Goal: Information Seeking & Learning: Learn about a topic

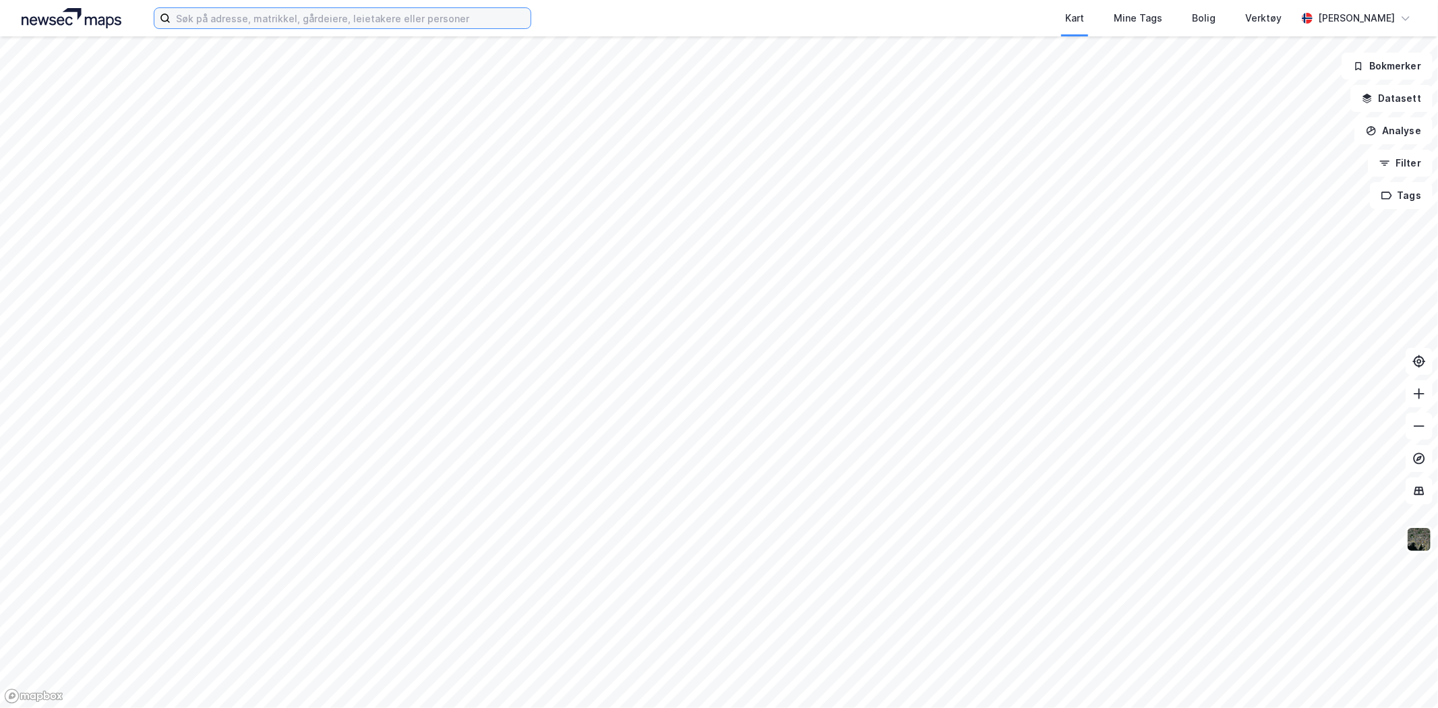
click at [337, 17] on input at bounding box center [351, 18] width 360 height 20
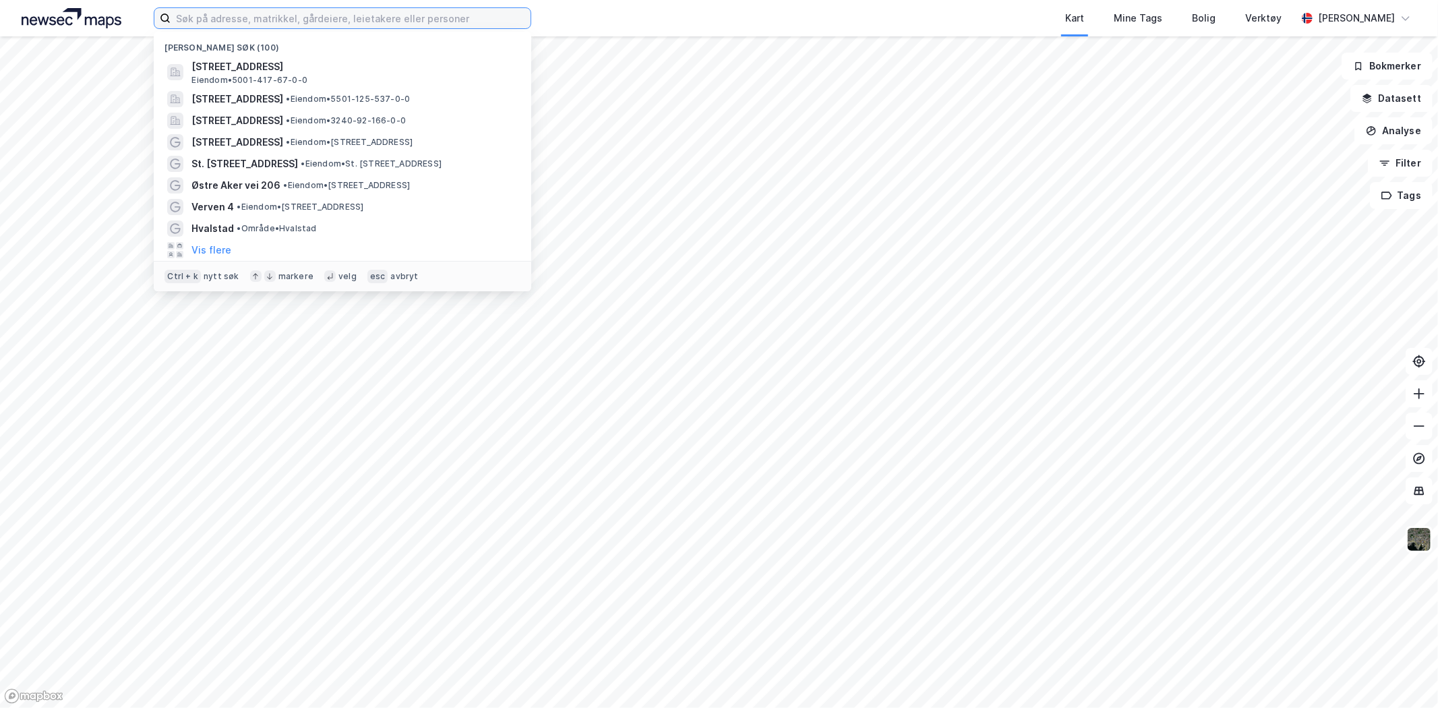
click at [400, 20] on input at bounding box center [351, 18] width 360 height 20
paste input "[PERSON_NAME]"
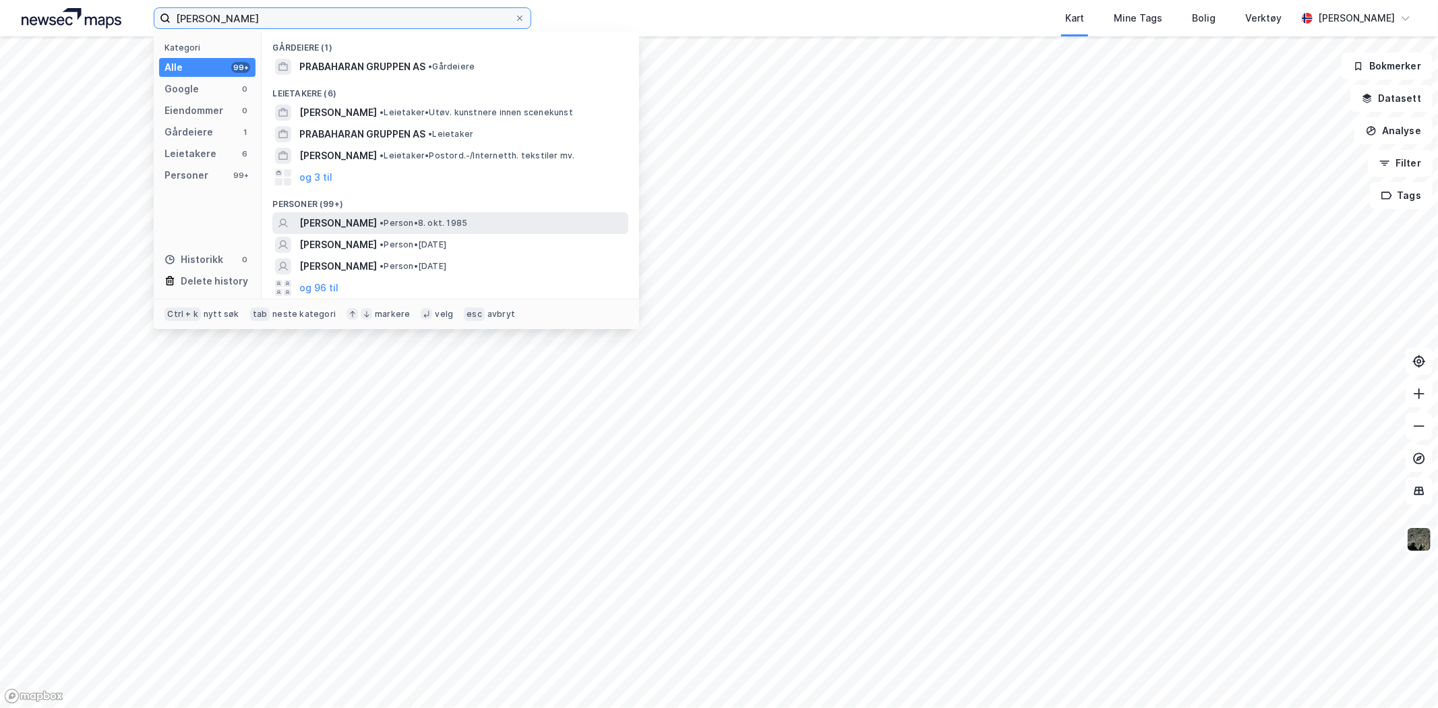
type input "[PERSON_NAME]"
click at [377, 218] on span "[PERSON_NAME]" at bounding box center [338, 223] width 78 height 16
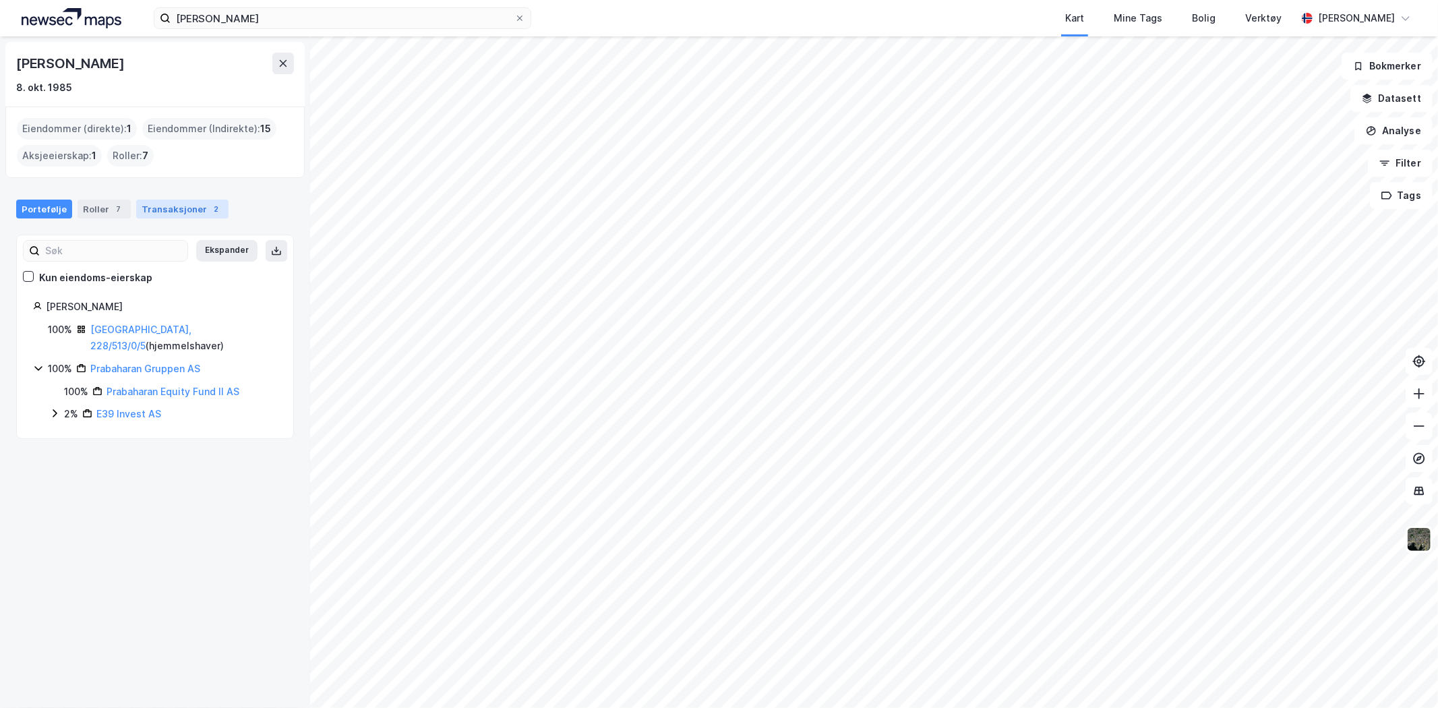
click at [180, 216] on div "Transaksjoner 2" at bounding box center [182, 209] width 92 height 19
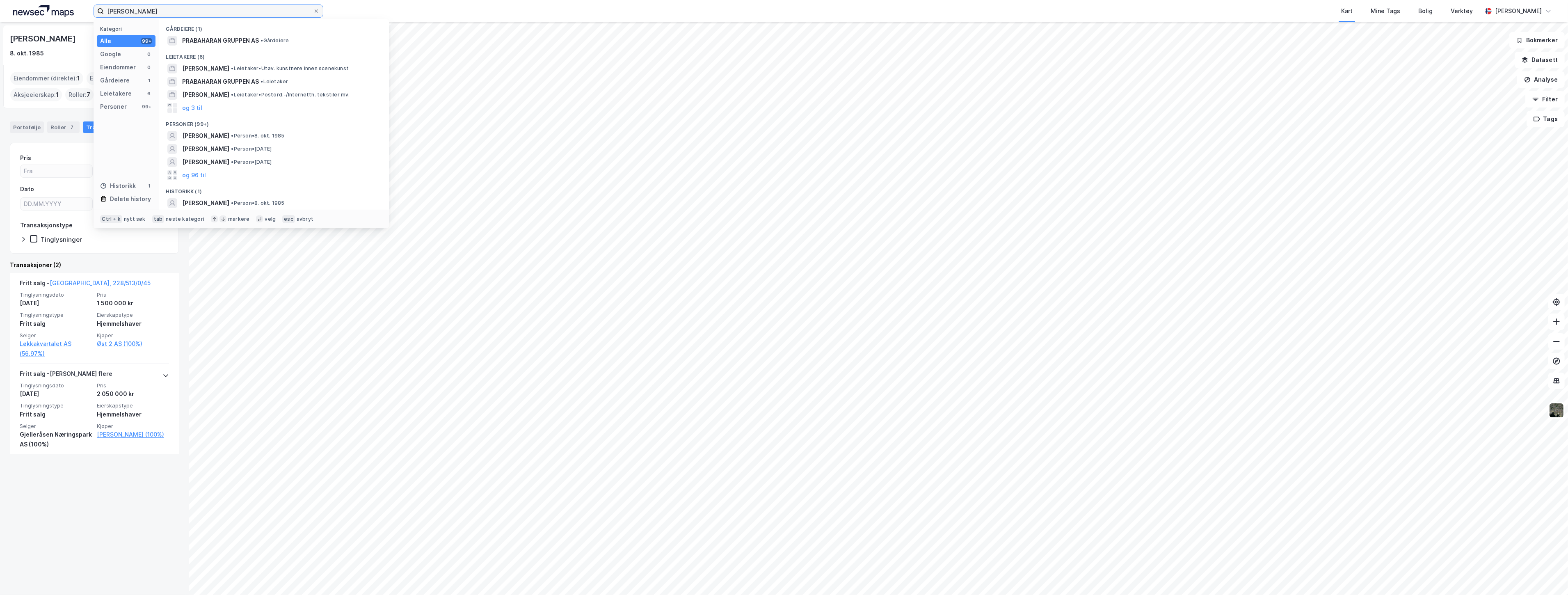
click at [198, 10] on input "[PERSON_NAME]" at bounding box center [209, 11] width 209 height 12
drag, startPoint x: 198, startPoint y: 10, endPoint x: 109, endPoint y: 13, distance: 89.1
click at [109, 13] on input "[PERSON_NAME]" at bounding box center [209, 11] width 209 height 12
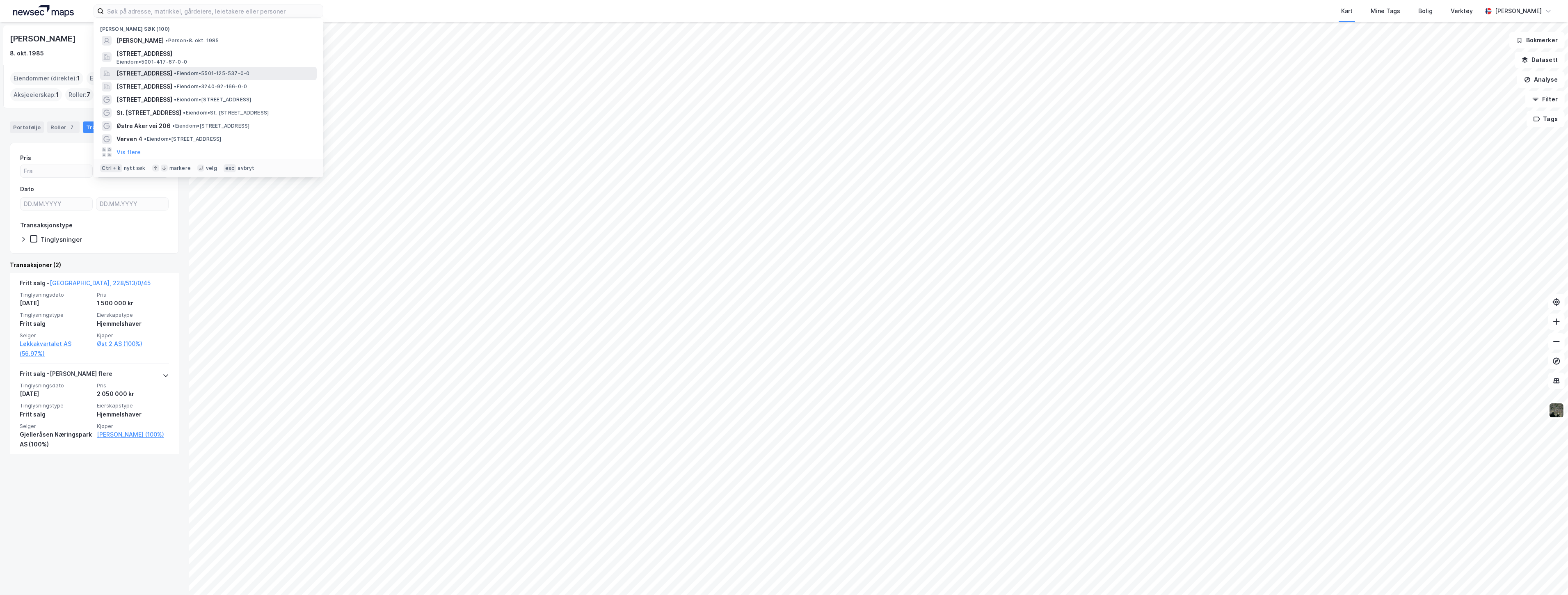
click at [163, 72] on span "[STREET_ADDRESS]" at bounding box center [144, 74] width 56 height 10
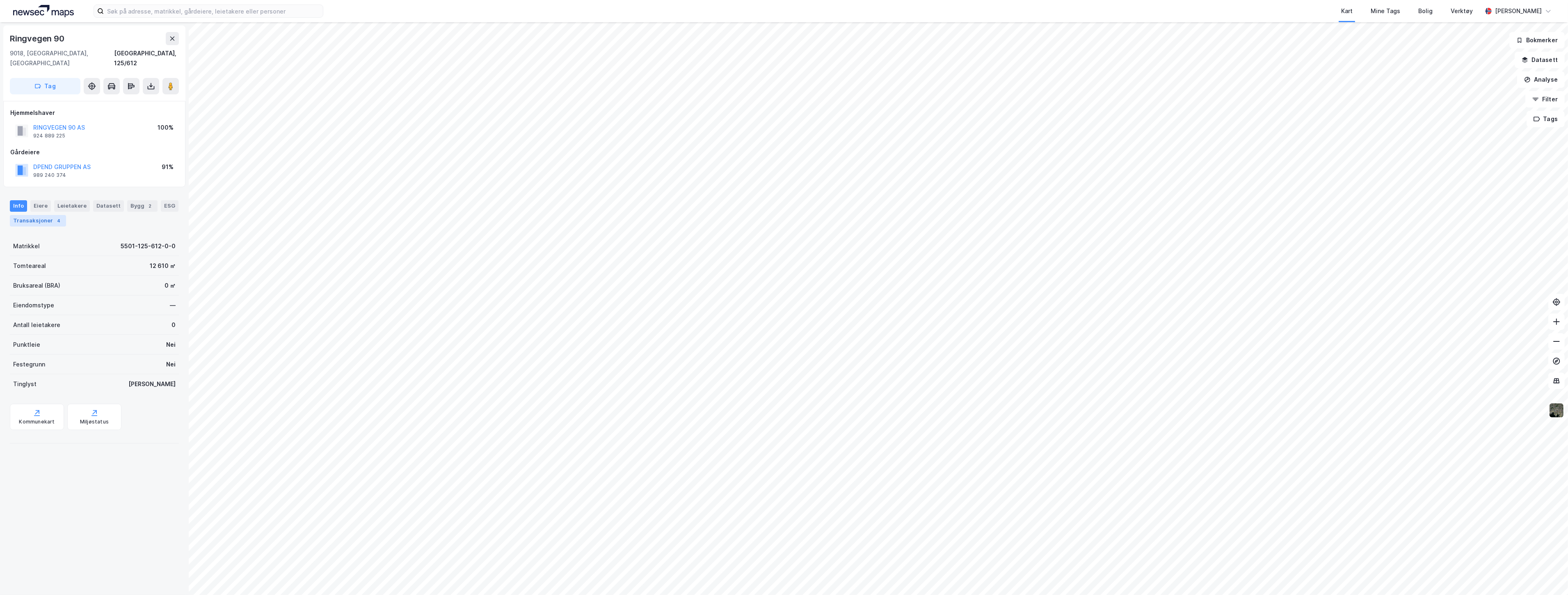
click at [60, 215] on div "Transaksjoner 4" at bounding box center [38, 220] width 56 height 12
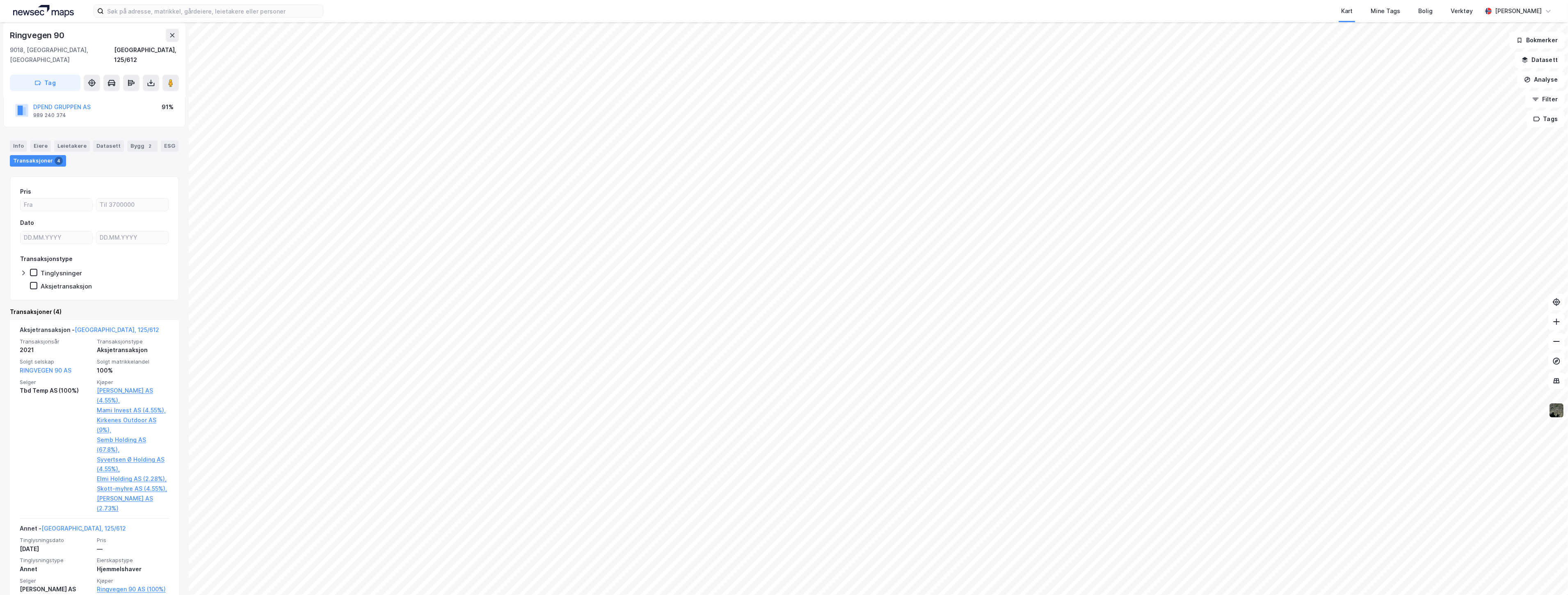
scroll to position [136, 0]
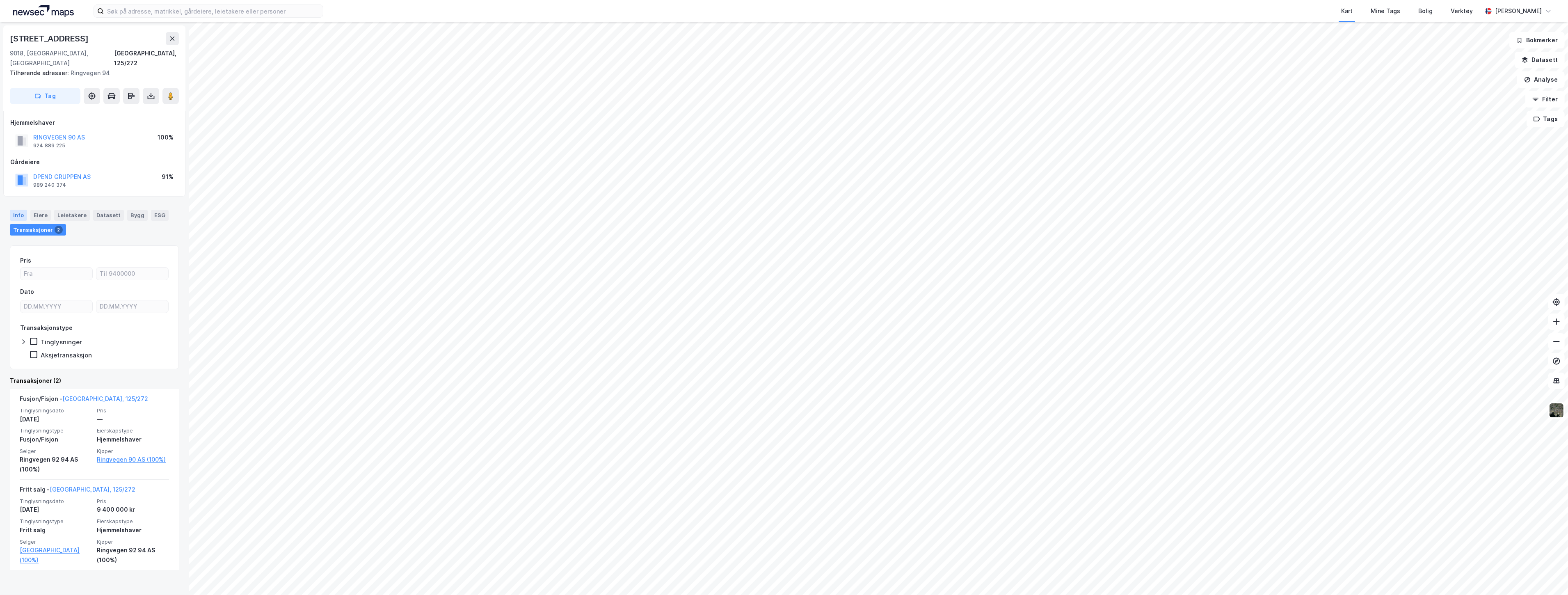
click at [10, 209] on div "Info" at bounding box center [18, 215] width 17 height 11
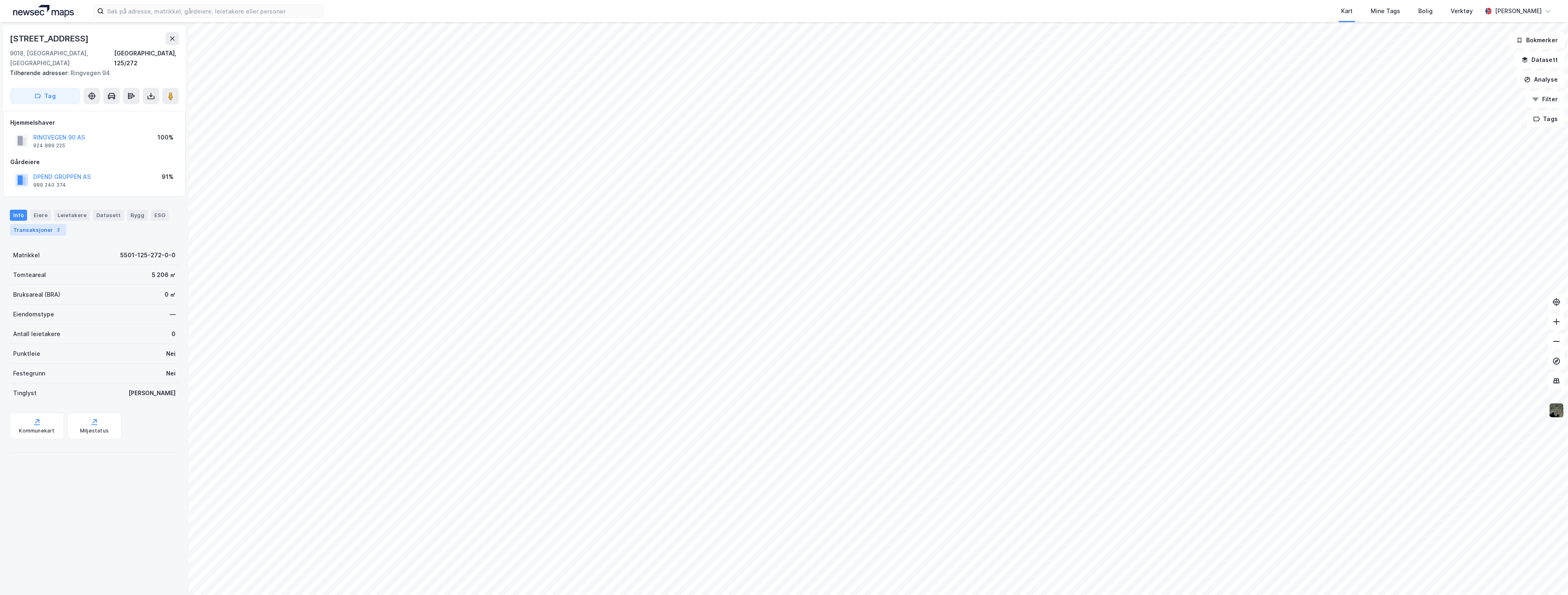
click at [19, 224] on div "Transaksjoner 2" at bounding box center [38, 230] width 56 height 12
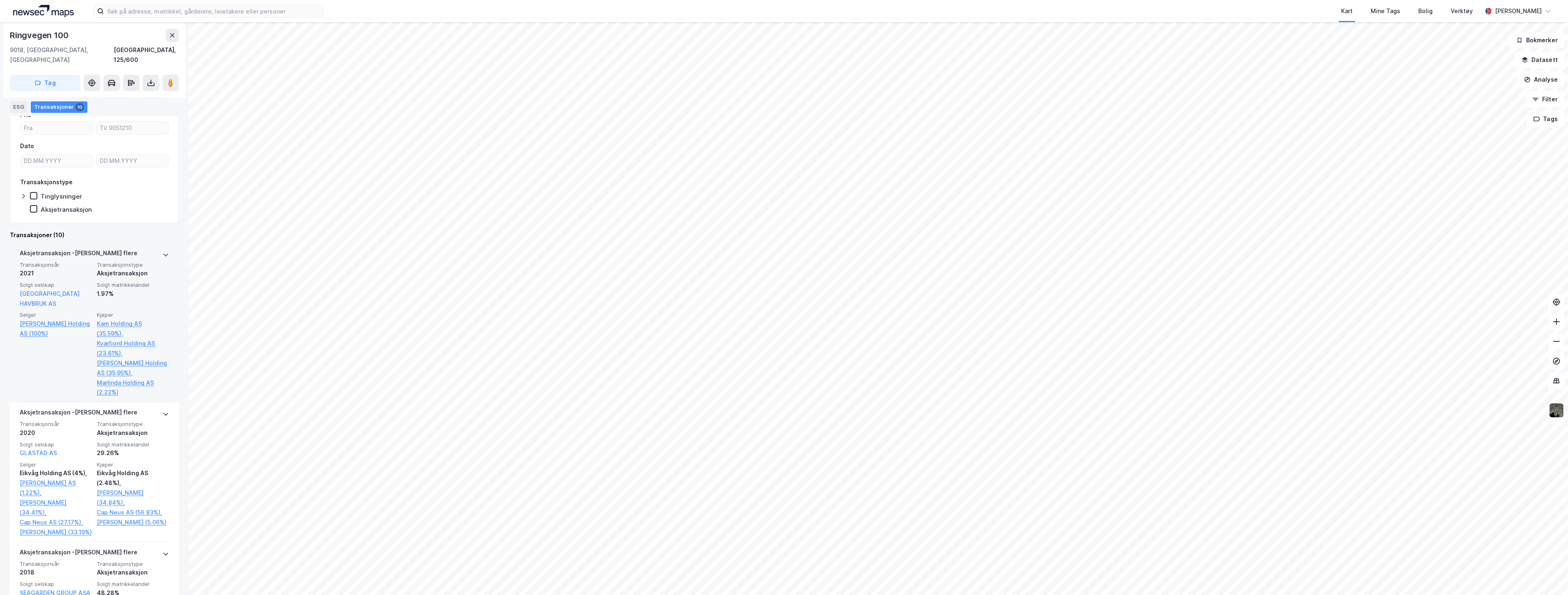
scroll to position [273, 0]
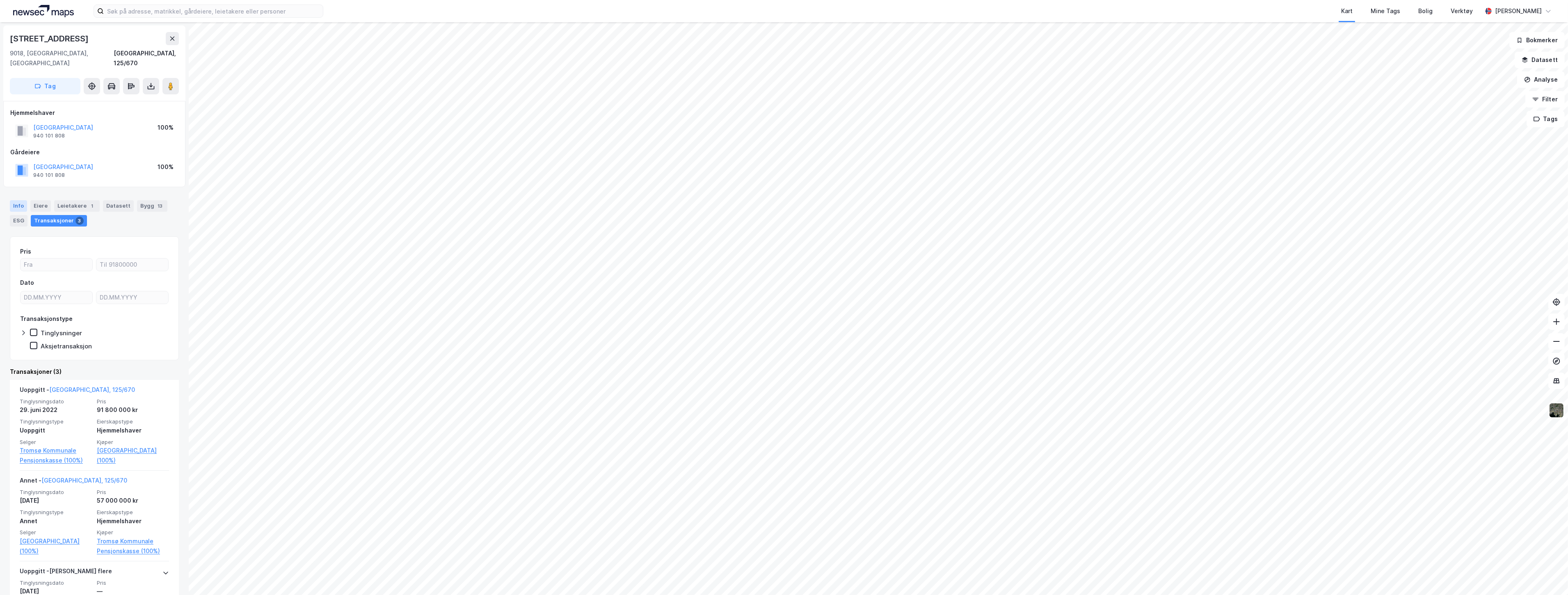
click at [18, 200] on div "Info" at bounding box center [18, 206] width 17 height 12
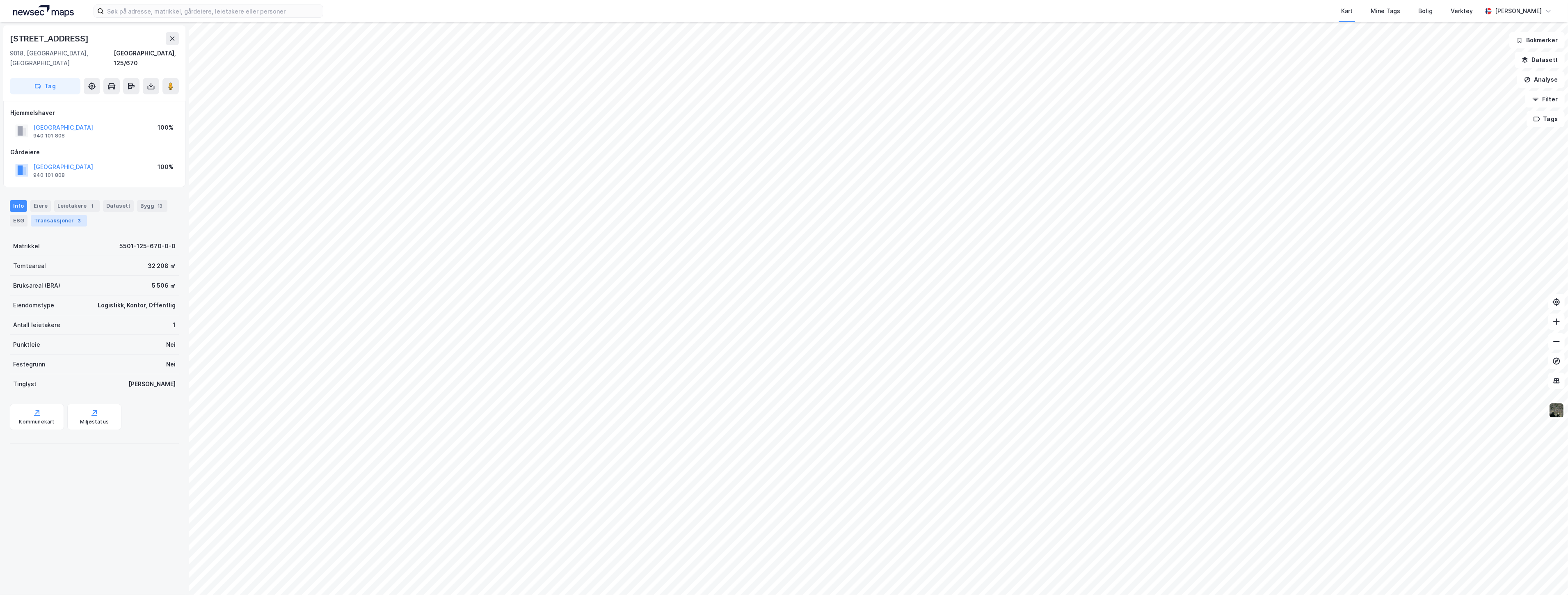
click at [39, 216] on div "Transaksjoner 3" at bounding box center [59, 220] width 56 height 12
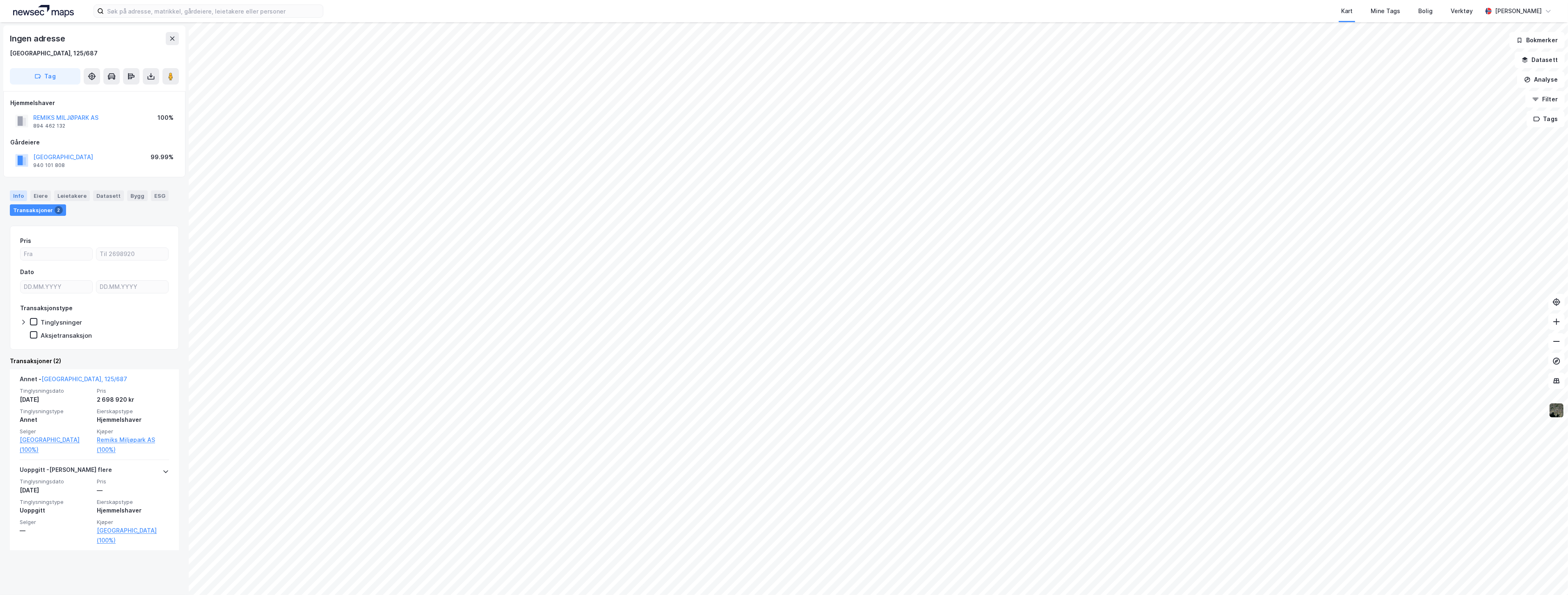
click at [18, 191] on div "Info" at bounding box center [18, 196] width 17 height 11
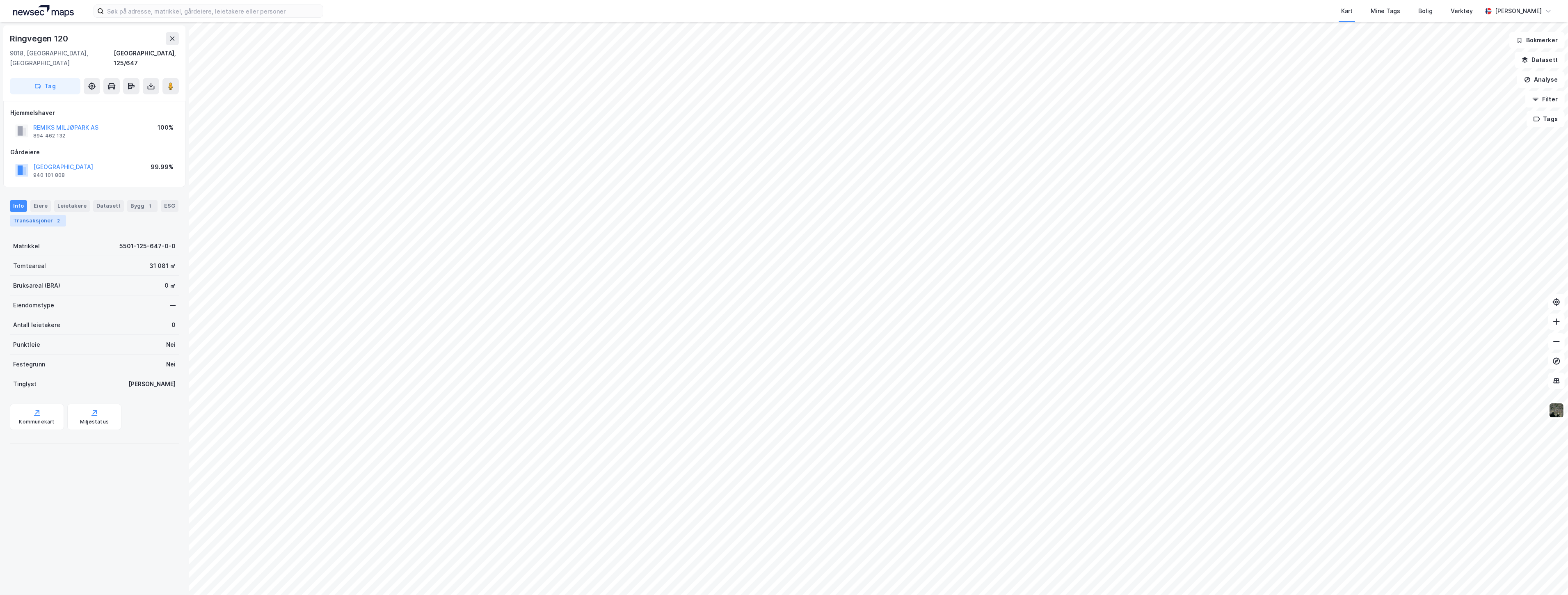
click at [50, 215] on div "Transaksjoner 2" at bounding box center [38, 220] width 56 height 12
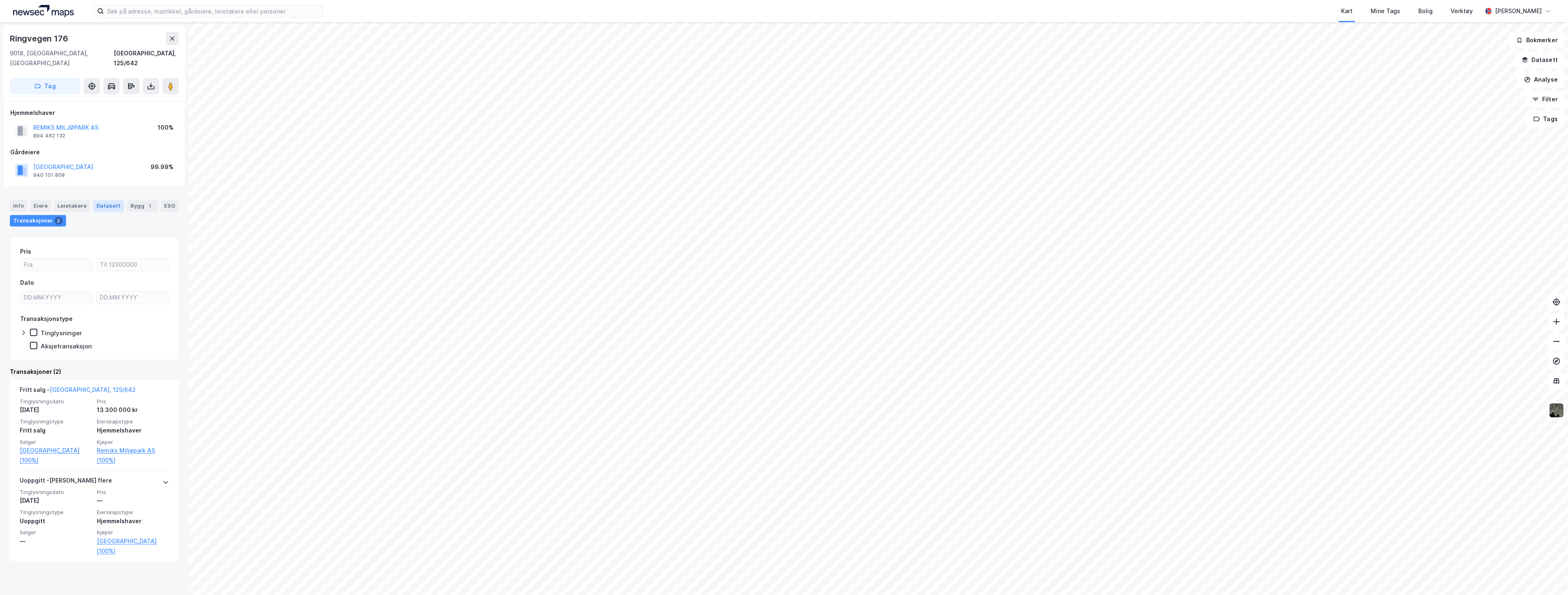
drag, startPoint x: 16, startPoint y: 197, endPoint x: 102, endPoint y: 199, distance: 86.0
click at [16, 200] on div "Info" at bounding box center [18, 206] width 17 height 12
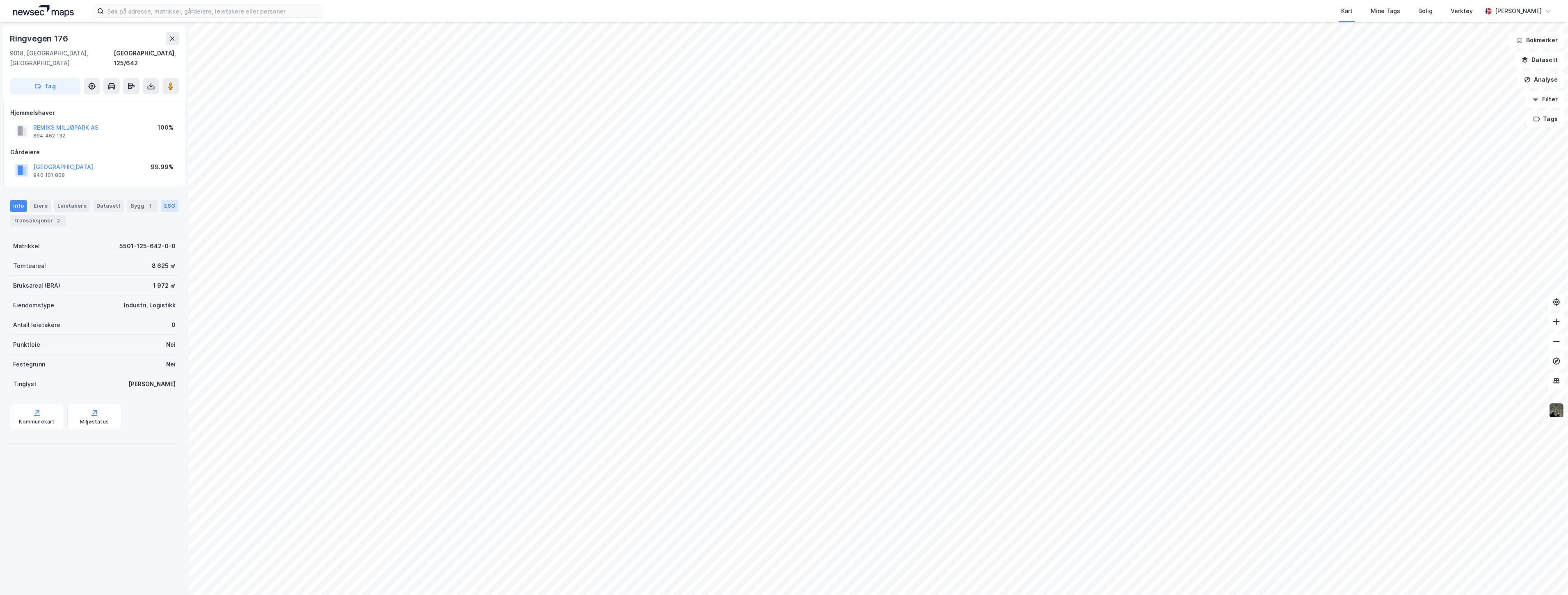
click at [161, 200] on div "ESG" at bounding box center [169, 206] width 18 height 12
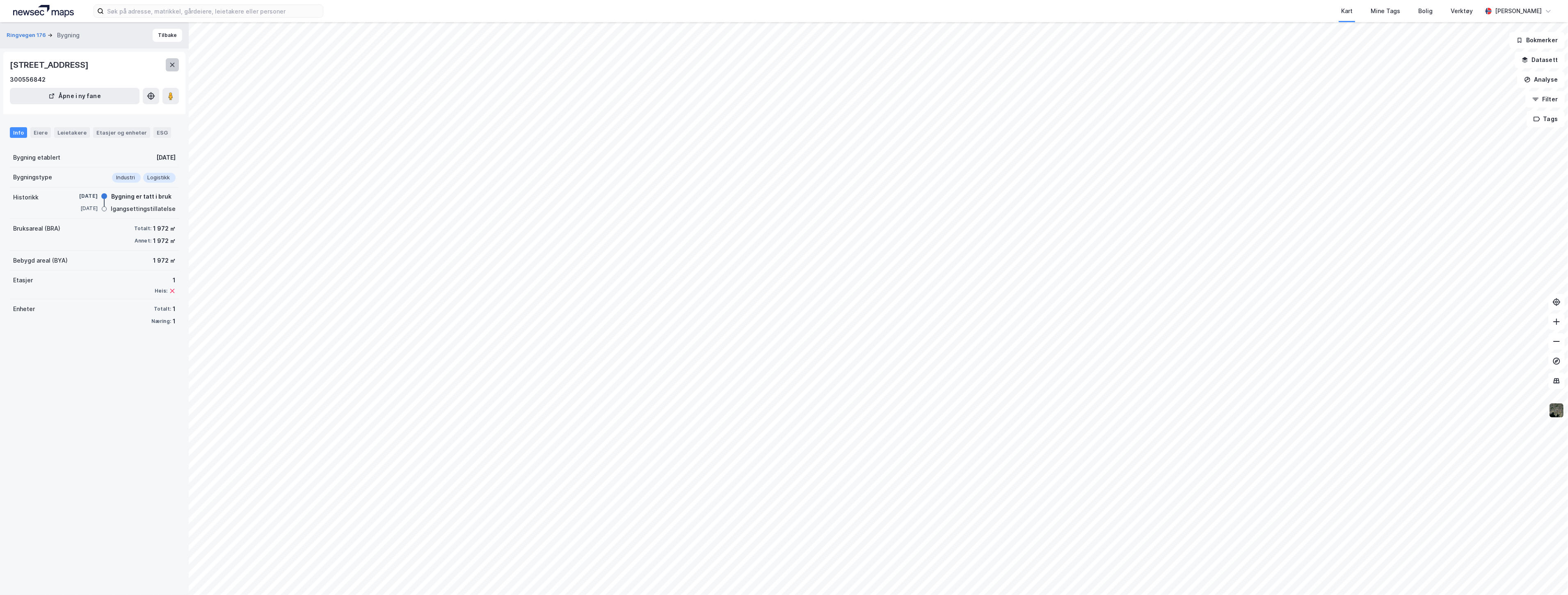
click at [174, 65] on icon at bounding box center [172, 65] width 7 height 7
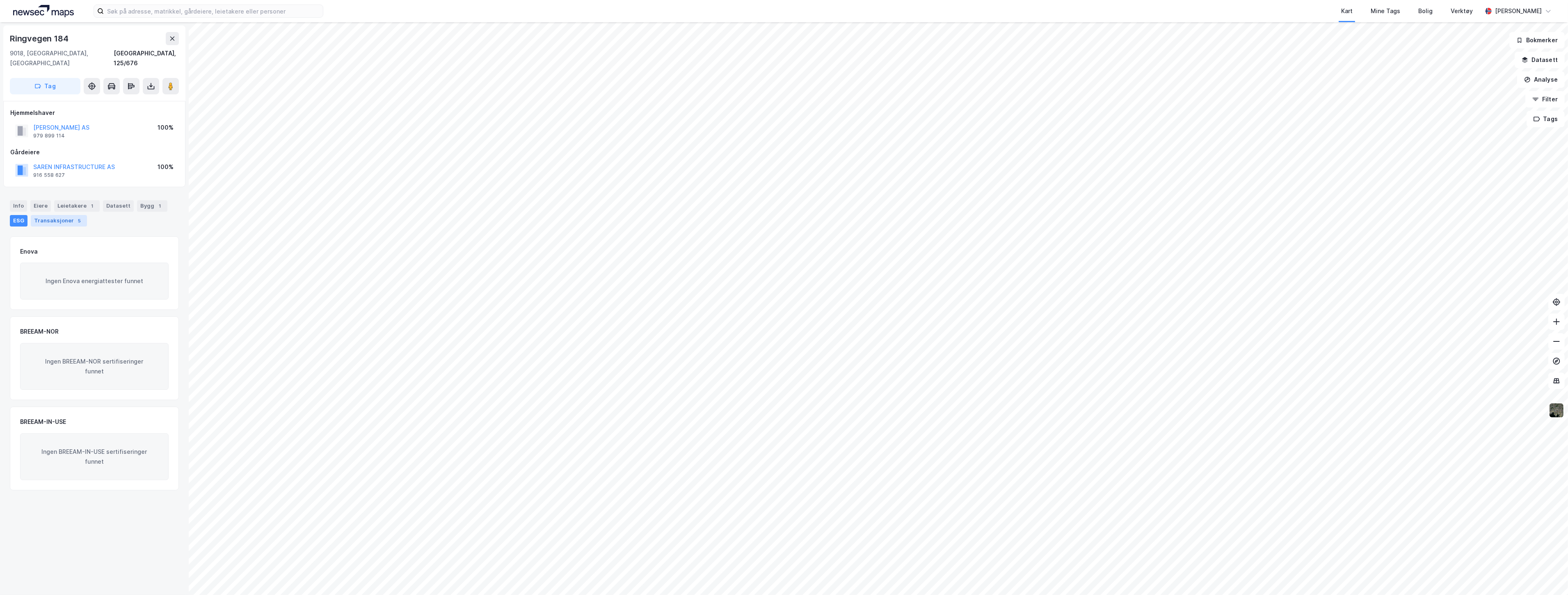
click at [60, 215] on div "Transaksjoner 5" at bounding box center [59, 220] width 56 height 12
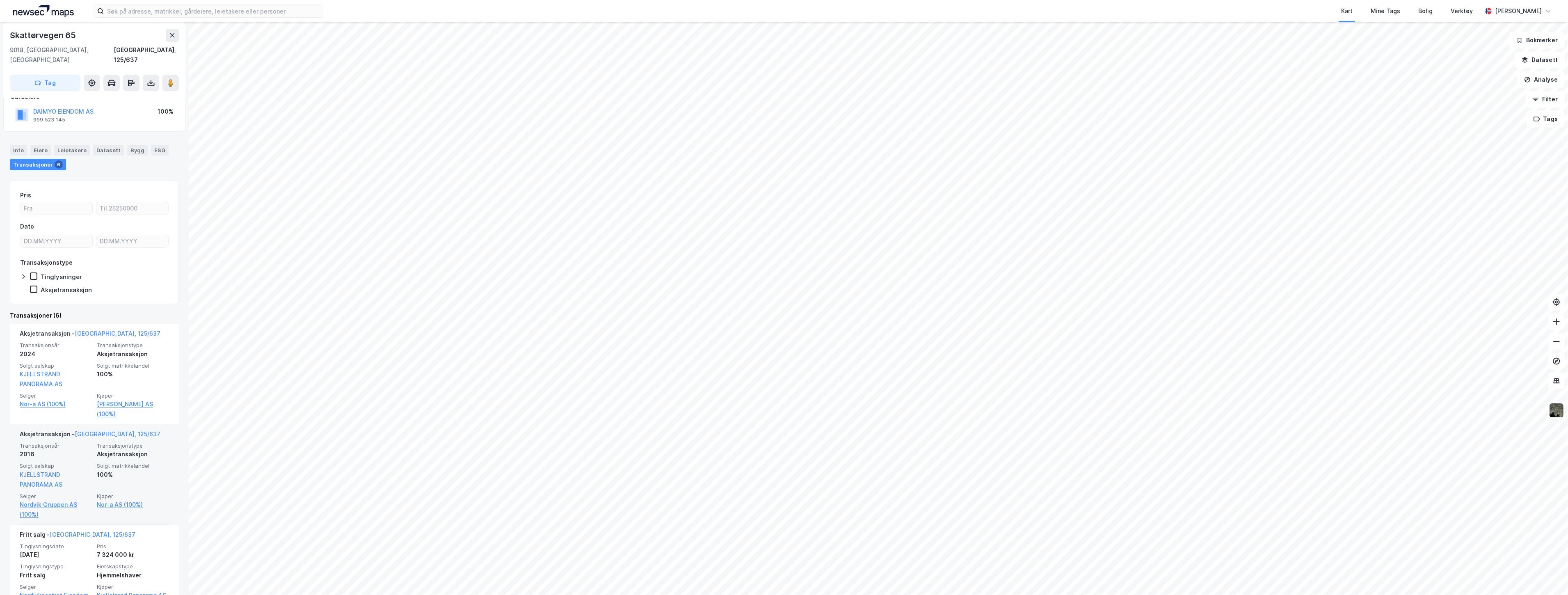
scroll to position [91, 0]
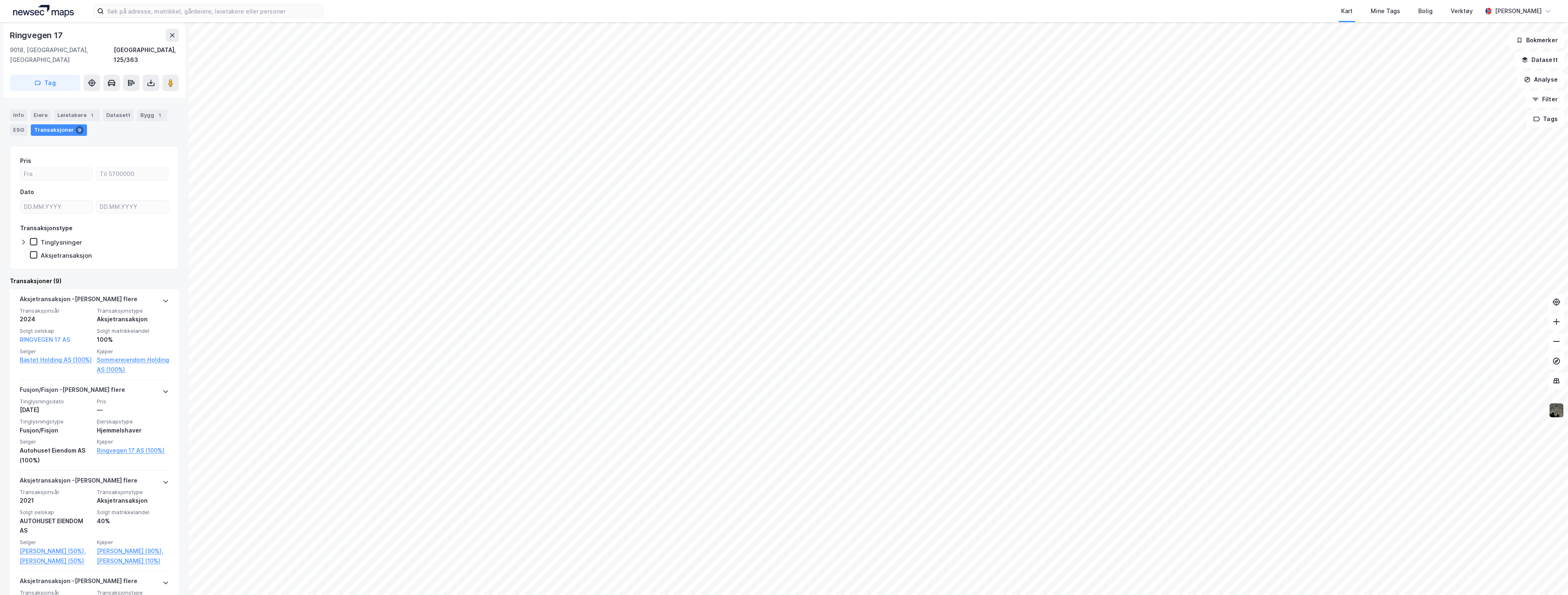
scroll to position [91, 0]
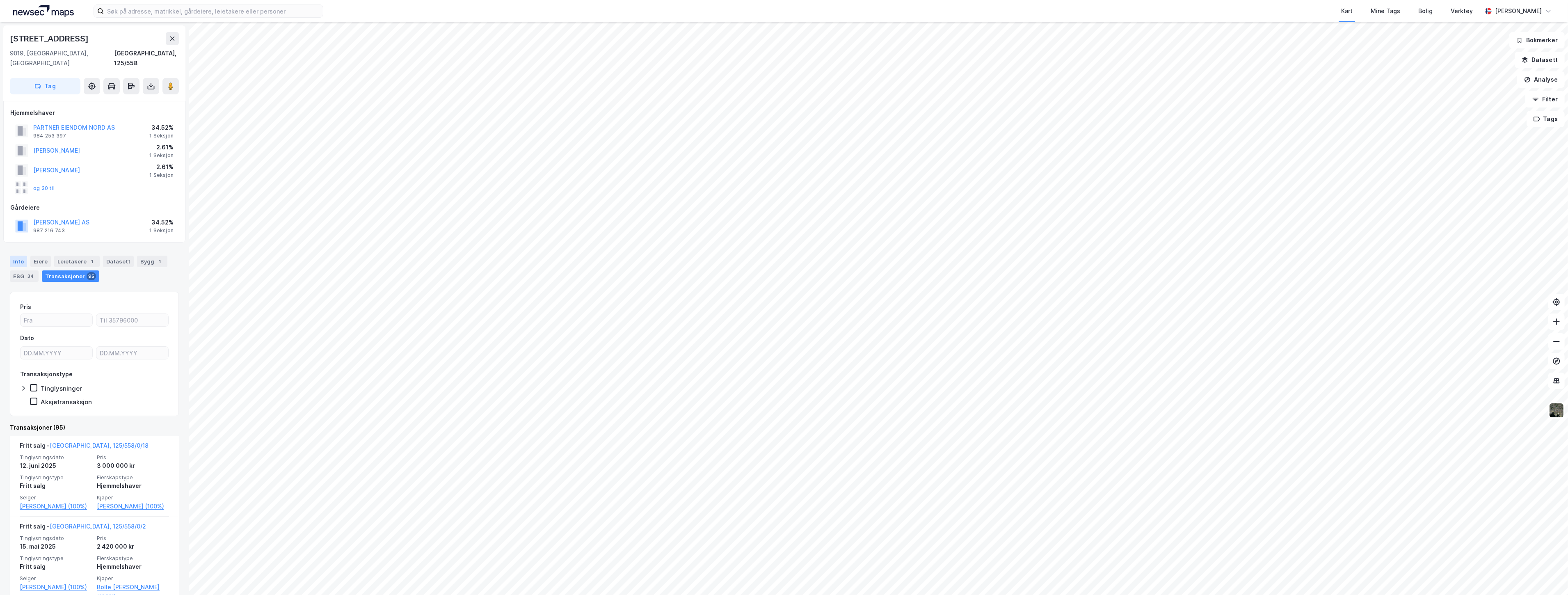
click at [21, 256] on div "Info" at bounding box center [18, 261] width 17 height 12
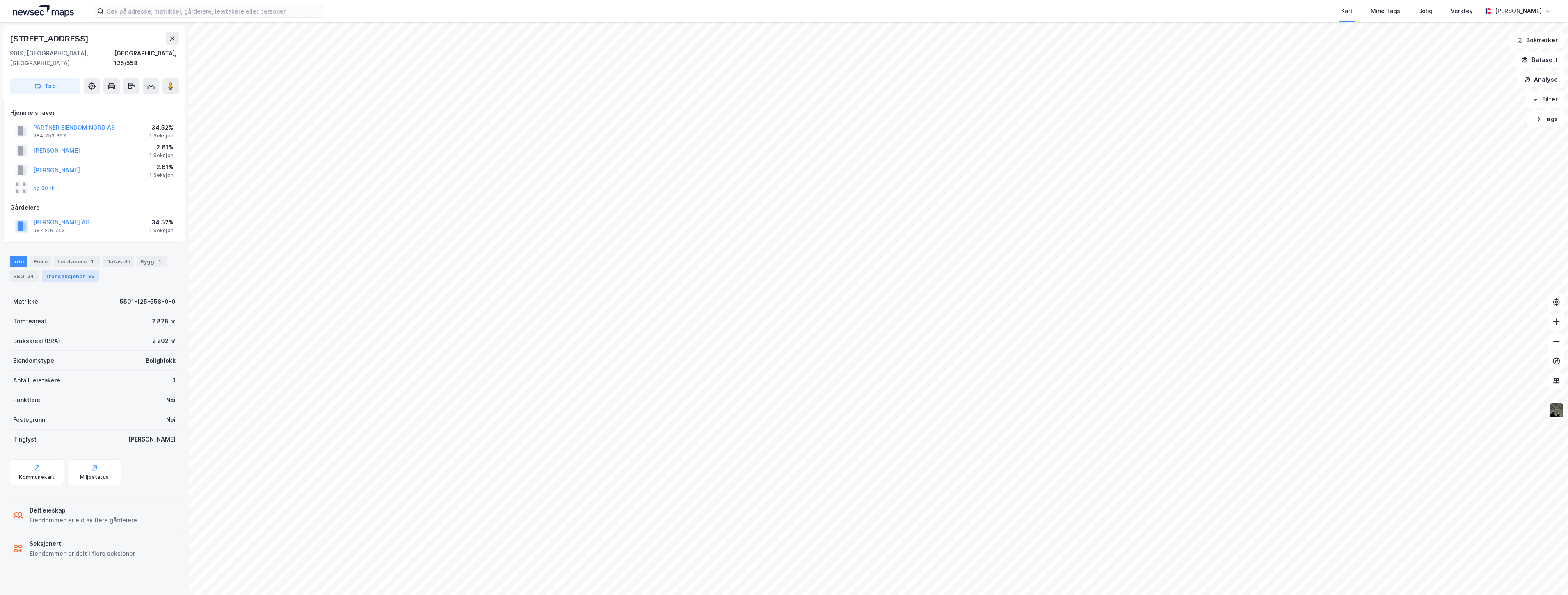
click at [52, 270] on div "Transaksjoner 95" at bounding box center [71, 276] width 57 height 12
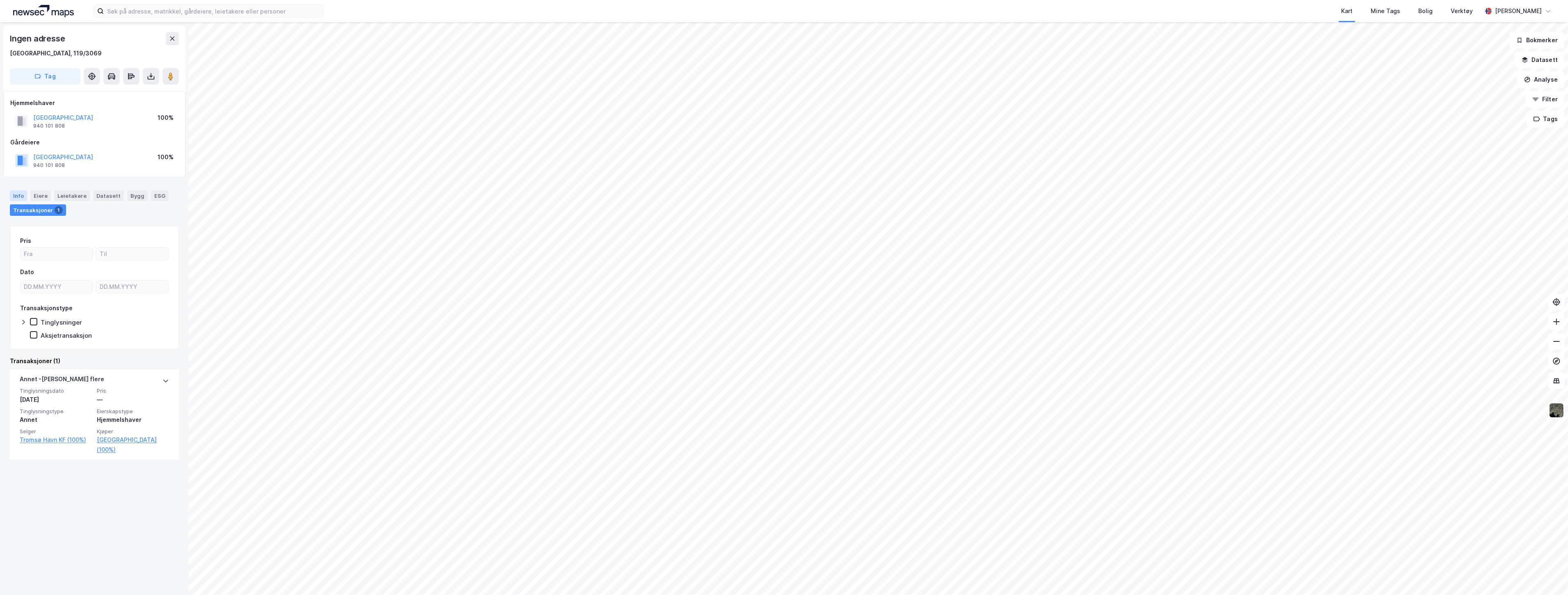
click at [23, 193] on div "Info" at bounding box center [18, 196] width 17 height 11
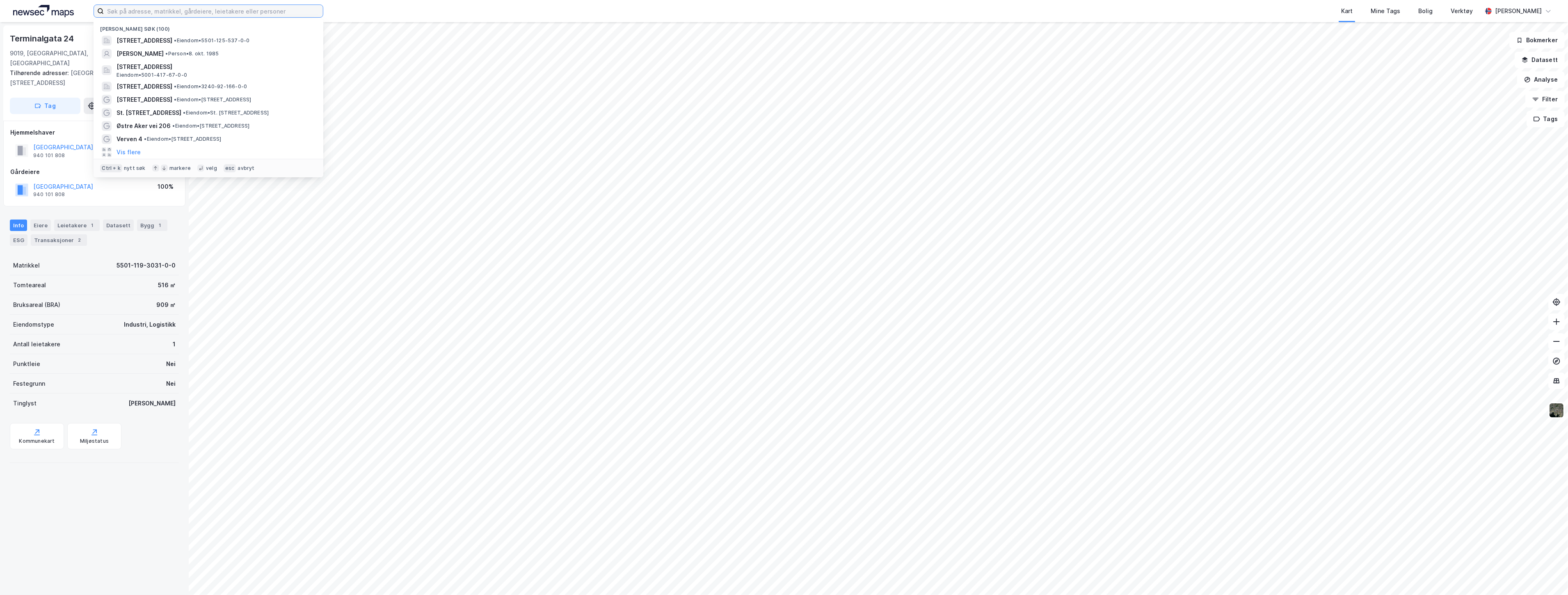
click at [192, 7] on input at bounding box center [214, 11] width 219 height 12
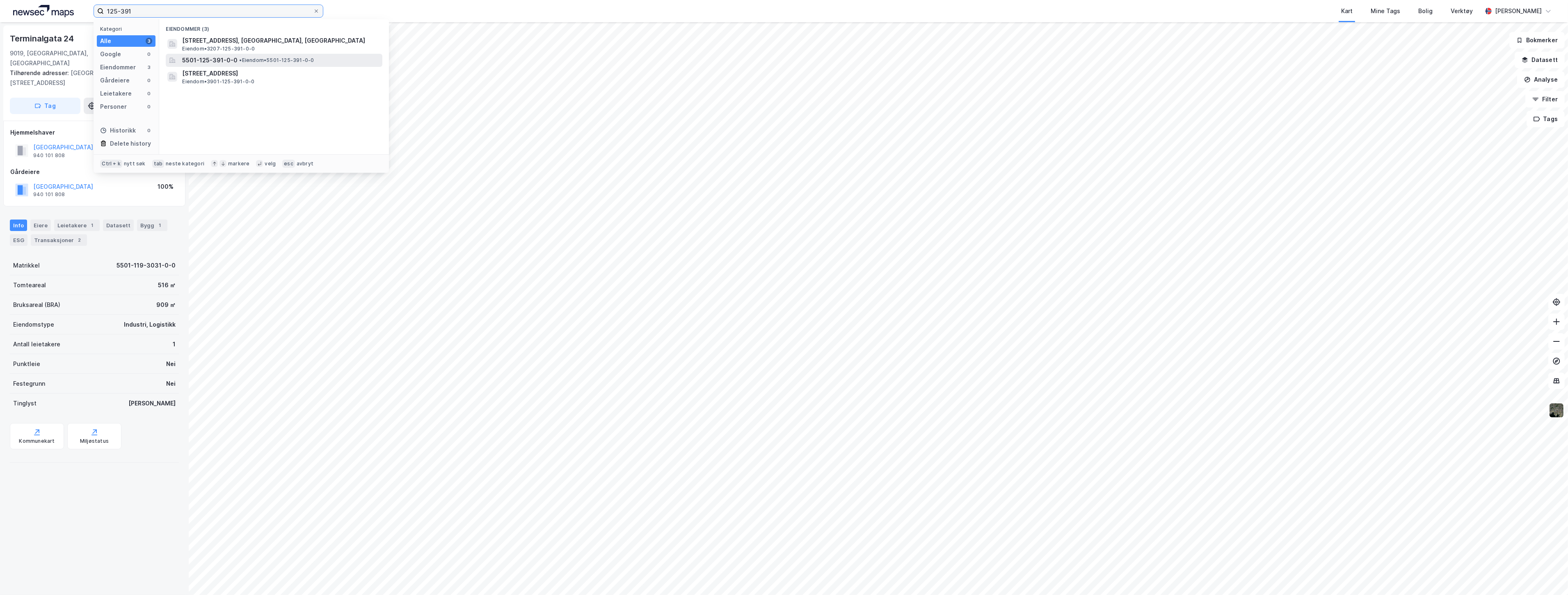
type input "125-391"
click at [210, 54] on div "5501-125-391-0-0 • Eiendom • 5501-125-391-0-0" at bounding box center [274, 60] width 217 height 13
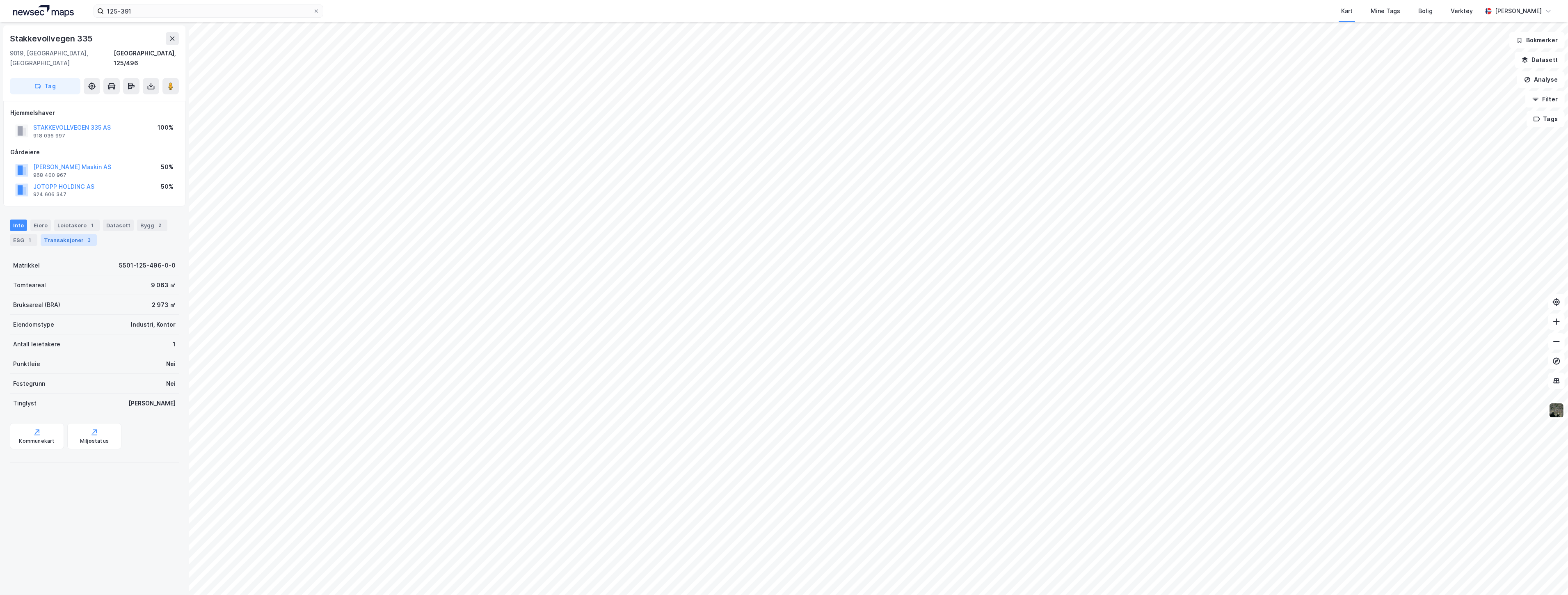
click at [79, 234] on div "Transaksjoner 3" at bounding box center [69, 240] width 56 height 12
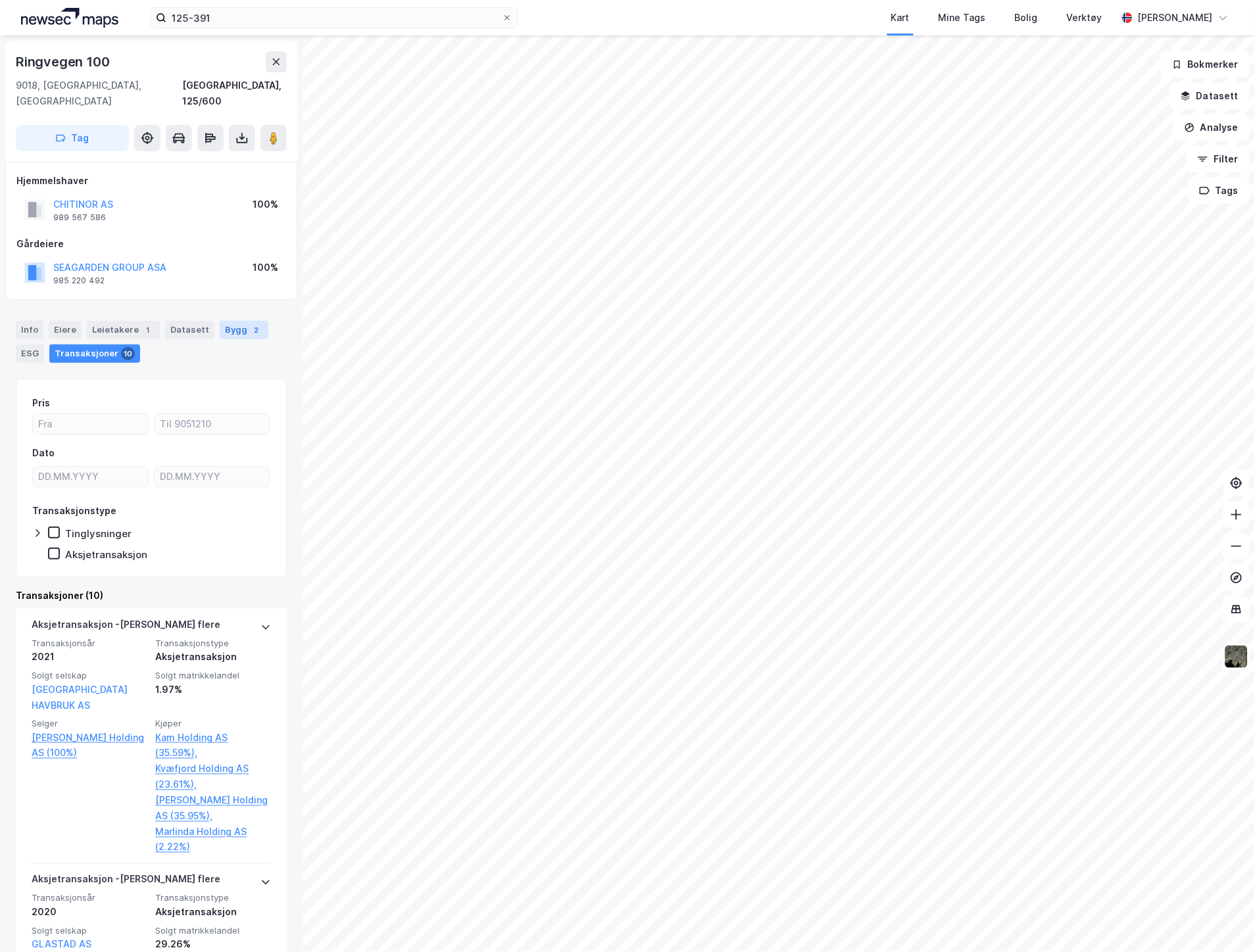
click at [220, 321] on div "Bygg 2" at bounding box center [244, 330] width 49 height 19
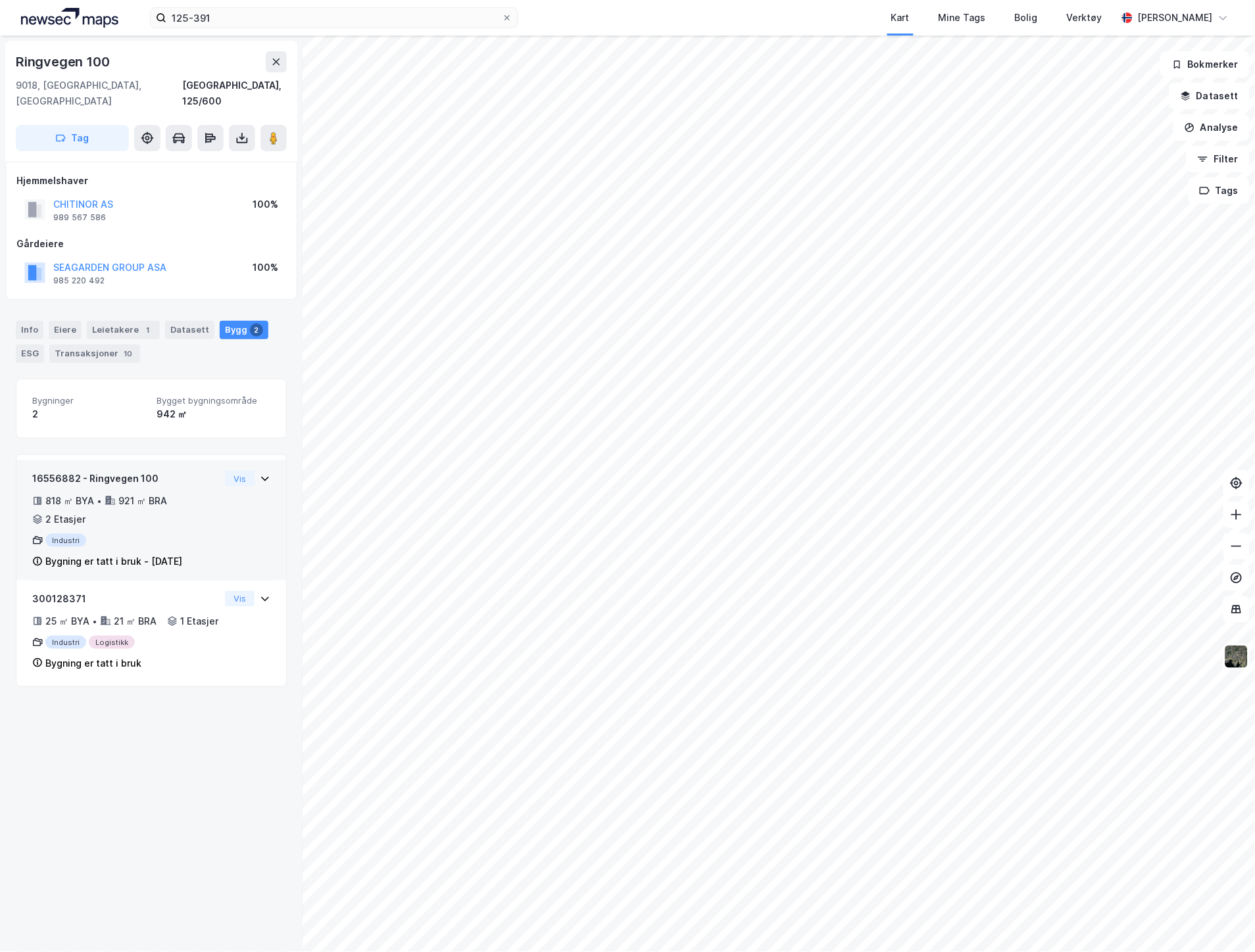
click at [205, 534] on div "Industri" at bounding box center [126, 539] width 187 height 13
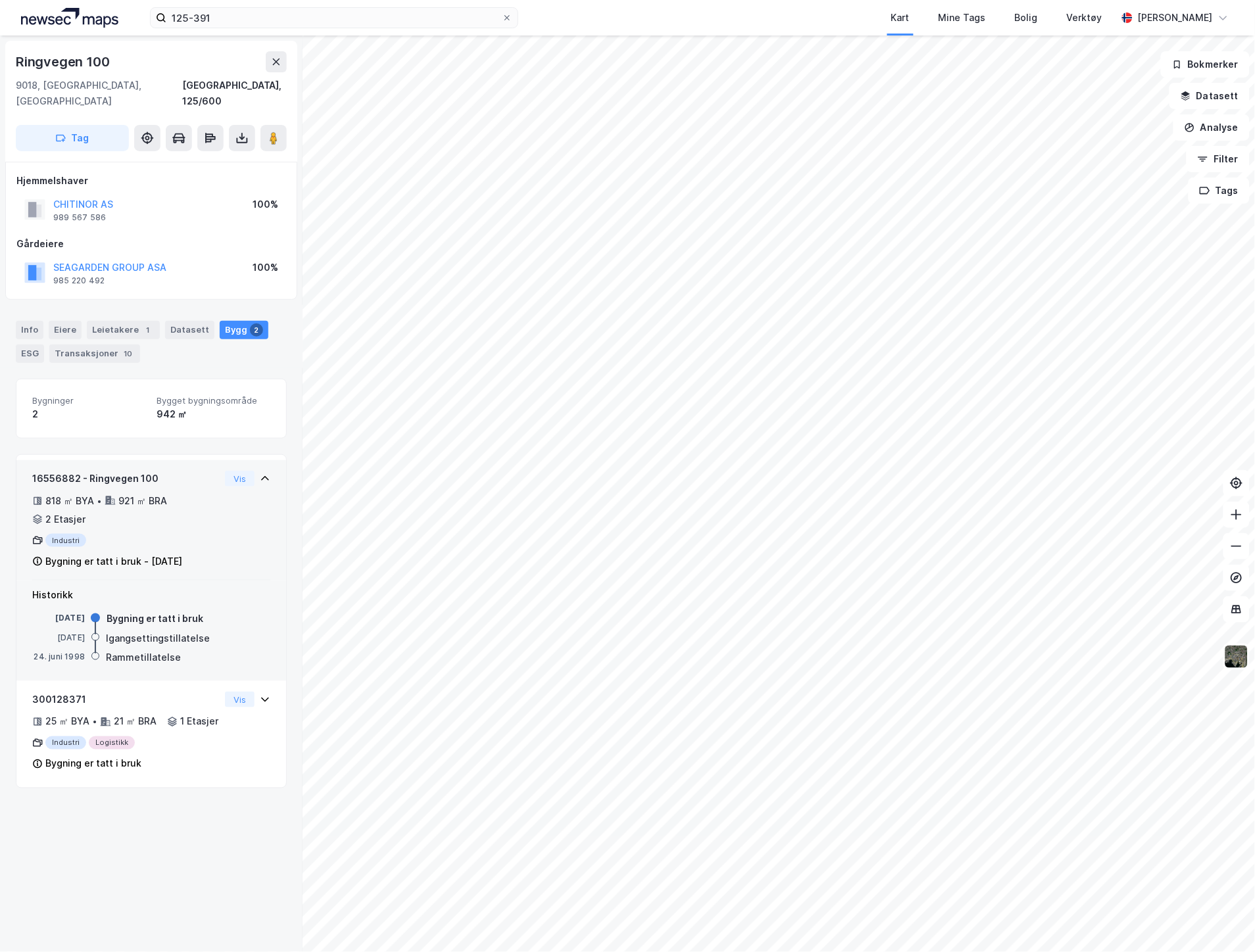
click at [197, 493] on div "818 ㎡ BYA • 921 ㎡ BRA • 2 Etasjer" at bounding box center [126, 509] width 187 height 34
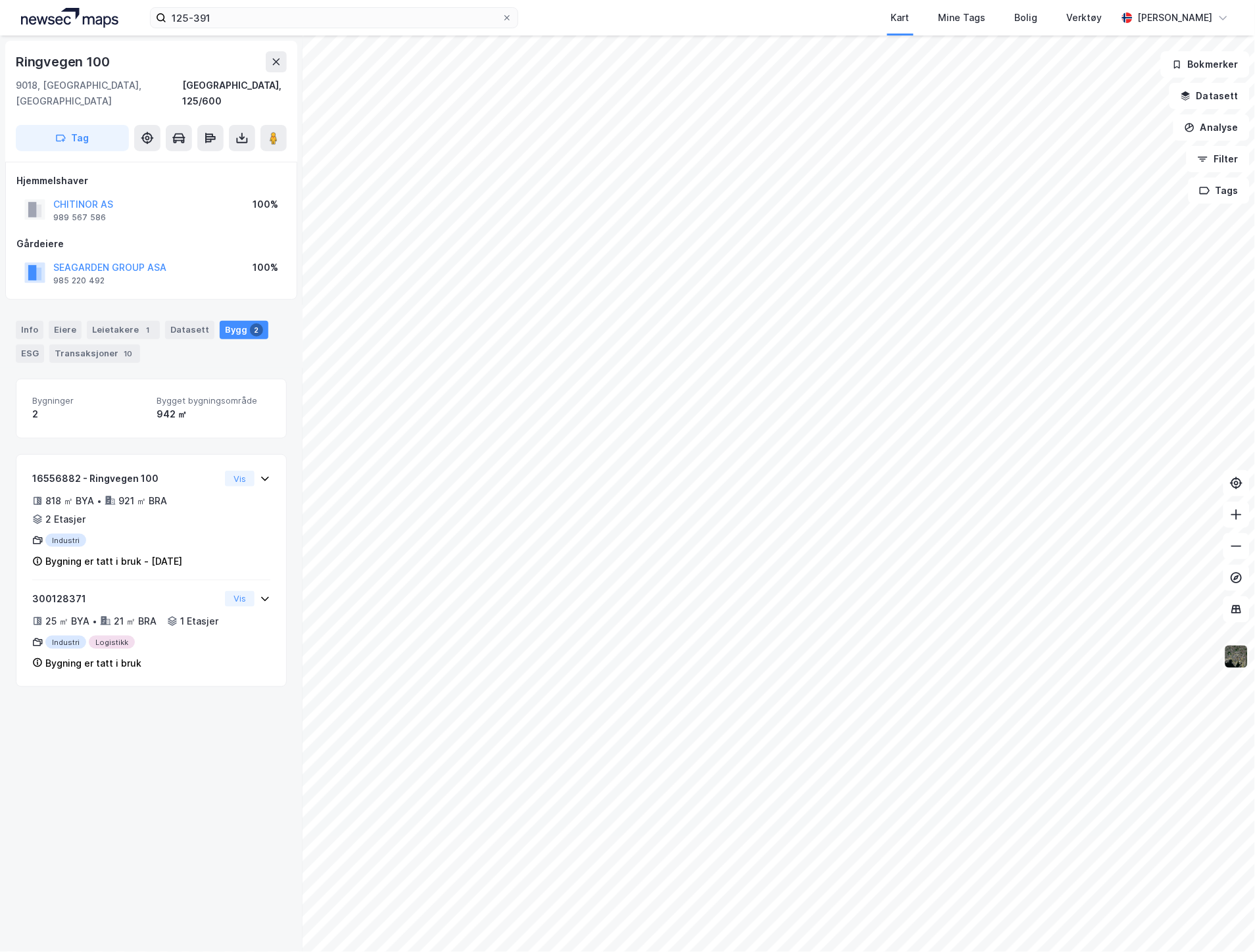
click at [1237, 653] on img at bounding box center [1236, 657] width 25 height 25
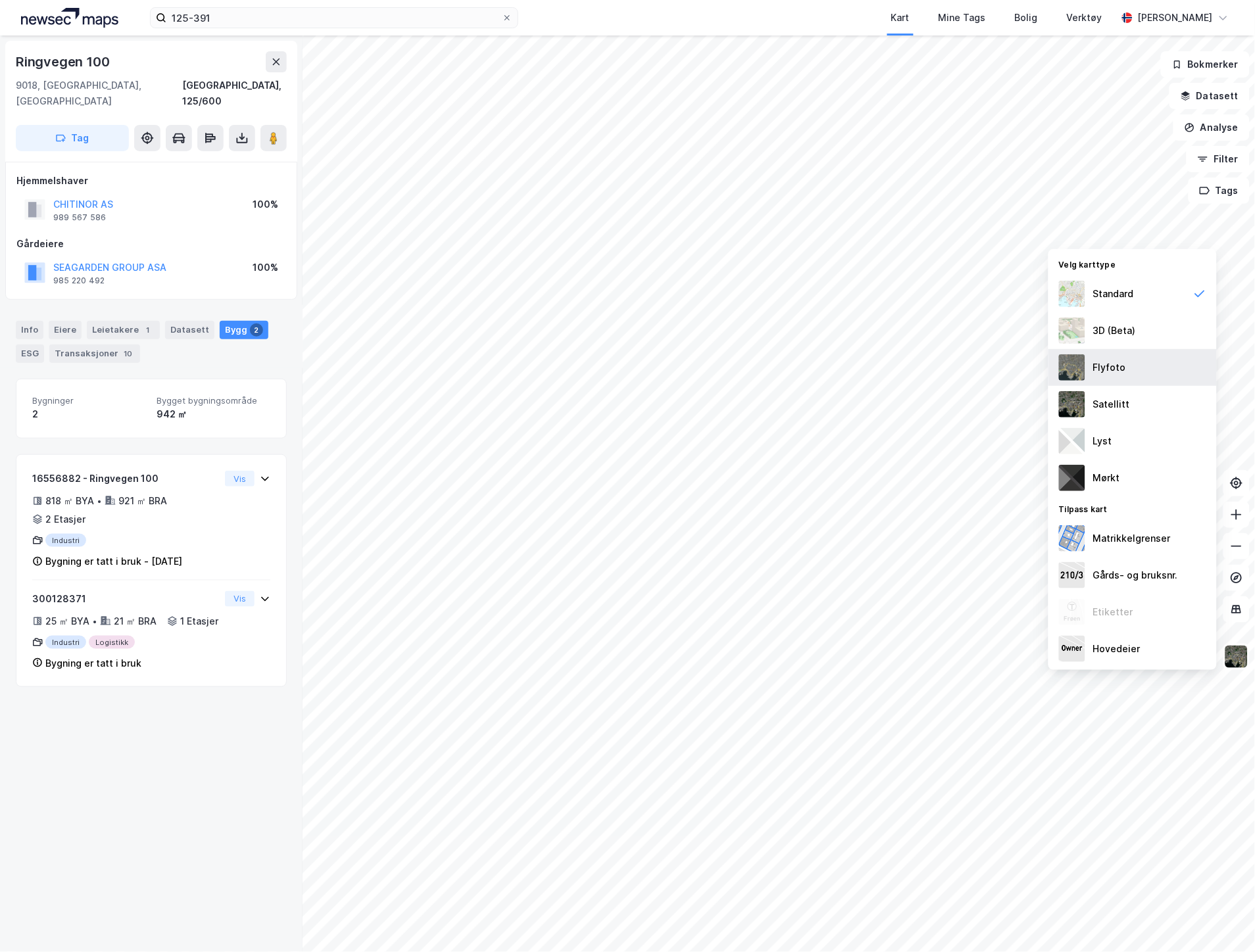
click at [1108, 360] on div "Flyfoto" at bounding box center [1110, 368] width 33 height 16
